Goal: Task Accomplishment & Management: Use online tool/utility

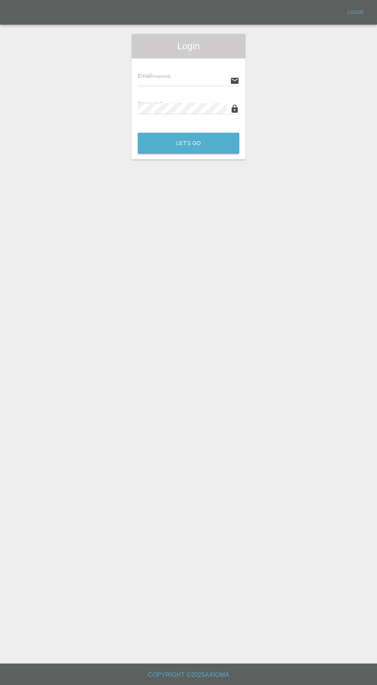
click at [180, 80] on input "text" at bounding box center [182, 80] width 89 height 11
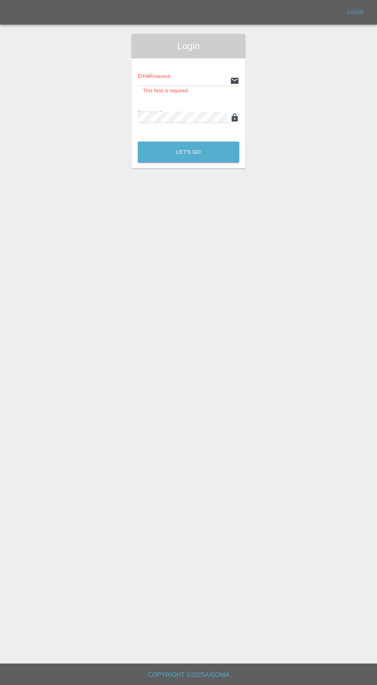
type input "[EMAIL_ADDRESS][DOMAIN_NAME]"
click at [138, 142] on button "Let's Go" at bounding box center [189, 152] width 102 height 21
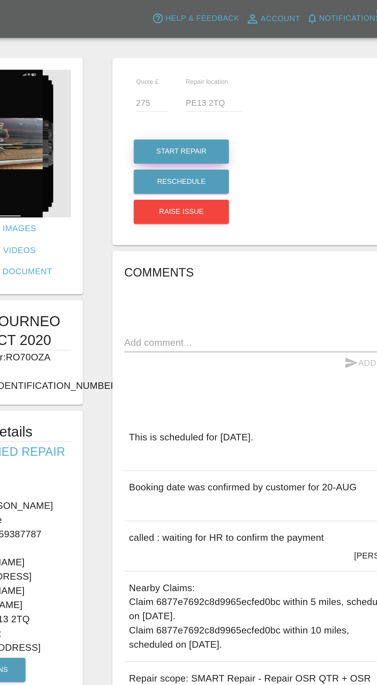
click at [210, 93] on button "Start Repair" at bounding box center [199, 99] width 62 height 16
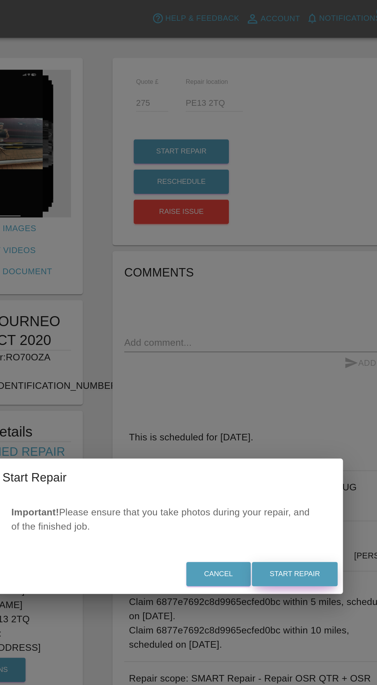
click at [271, 379] on button "Start Repair" at bounding box center [273, 374] width 56 height 16
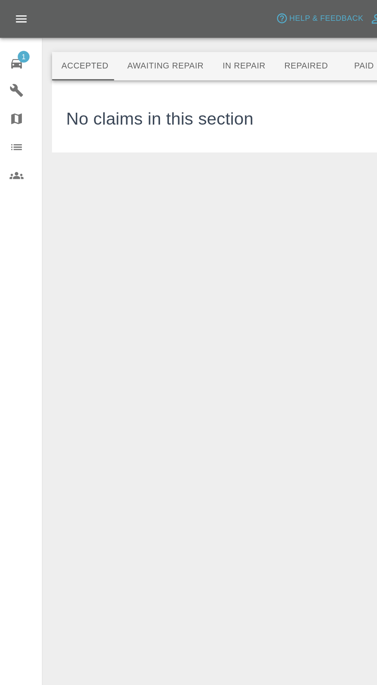
click at [103, 44] on button "Awaiting Repair" at bounding box center [108, 43] width 62 height 18
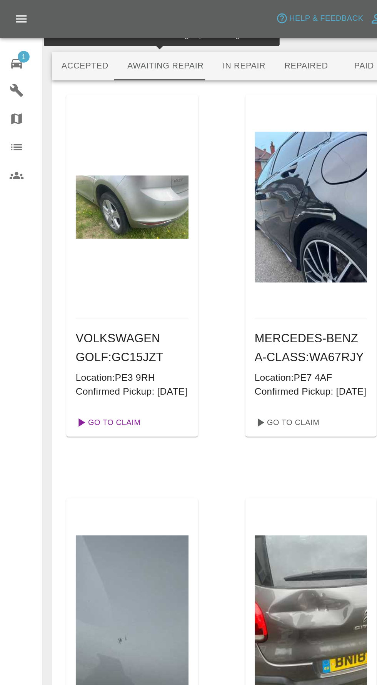
click at [69, 281] on link "Go To Claim" at bounding box center [69, 275] width 47 height 12
